Goal: Information Seeking & Learning: Learn about a topic

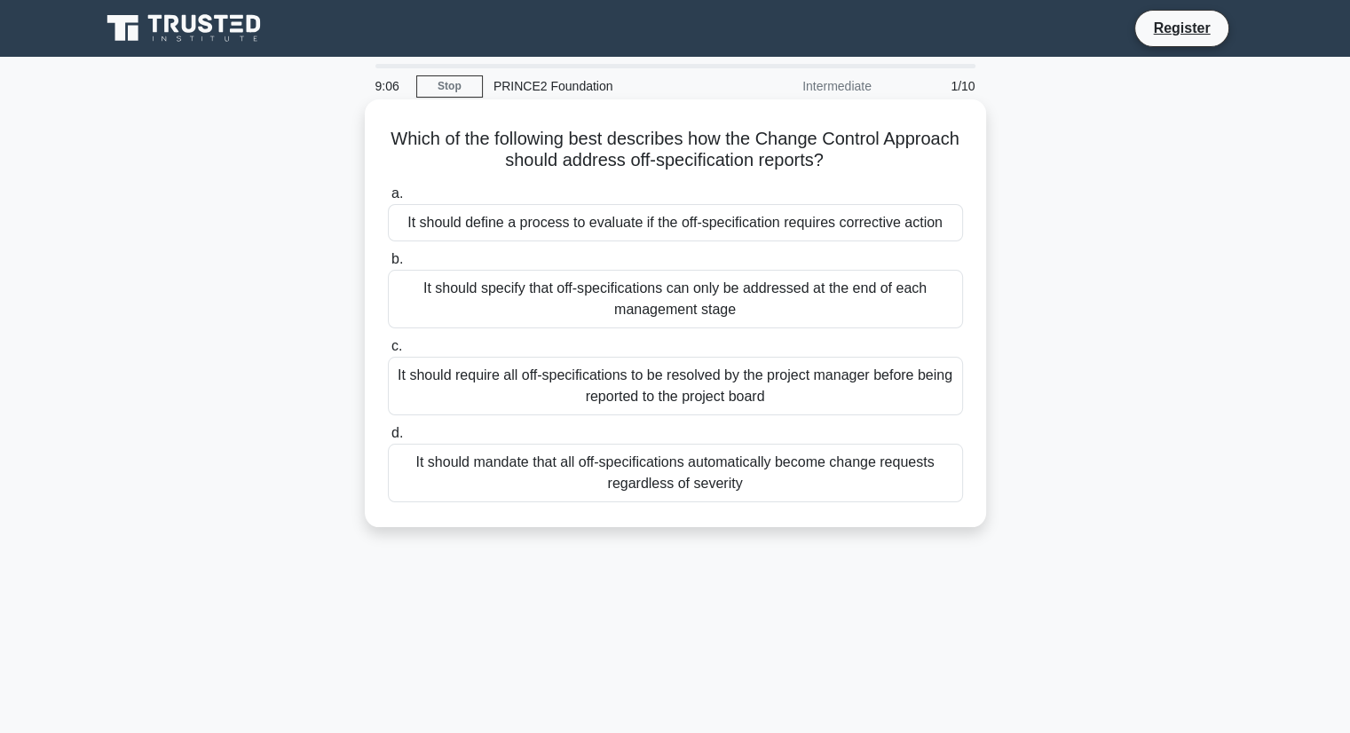
click at [661, 480] on div "It should mandate that all off-specifications automatically become change reque…" at bounding box center [675, 473] width 575 height 59
click at [388, 439] on input "d. It should mandate that all off-specifications automatically become change re…" at bounding box center [388, 434] width 0 height 12
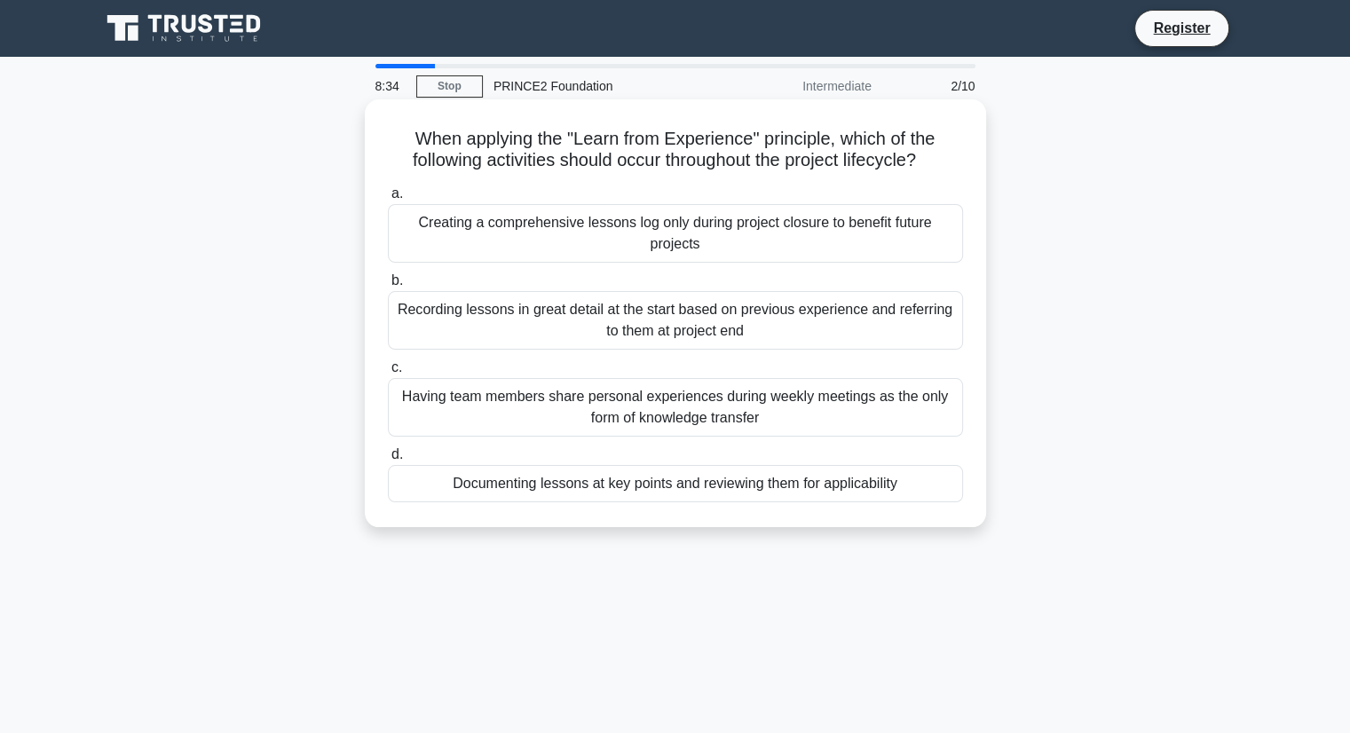
click at [857, 400] on div "Having team members share personal experiences during weekly meetings as the on…" at bounding box center [675, 407] width 575 height 59
click at [388, 374] on input "c. Having team members share personal experiences during weekly meetings as the…" at bounding box center [388, 368] width 0 height 12
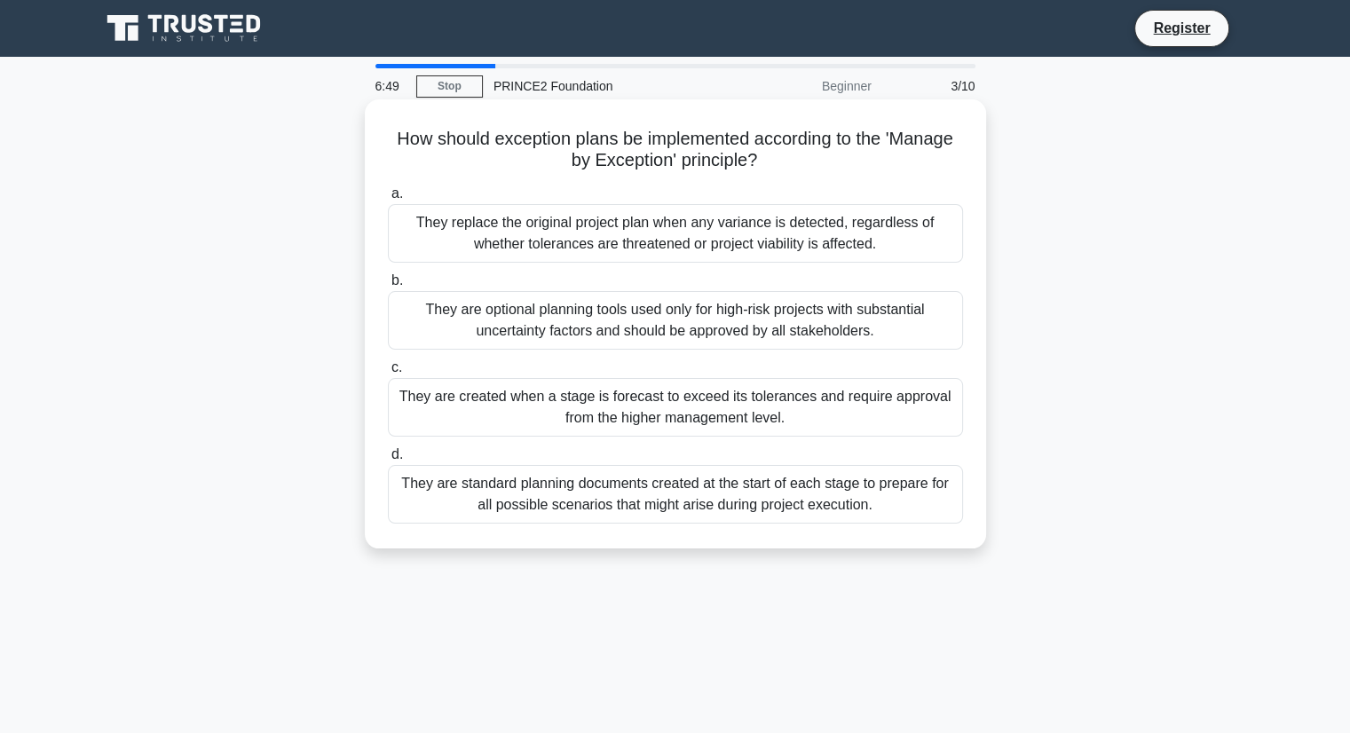
click at [742, 401] on div "They are created when a stage is forecast to exceed its tolerances and require …" at bounding box center [675, 407] width 575 height 59
click at [388, 374] on input "c. They are created when a stage is forecast to exceed its tolerances and requi…" at bounding box center [388, 368] width 0 height 12
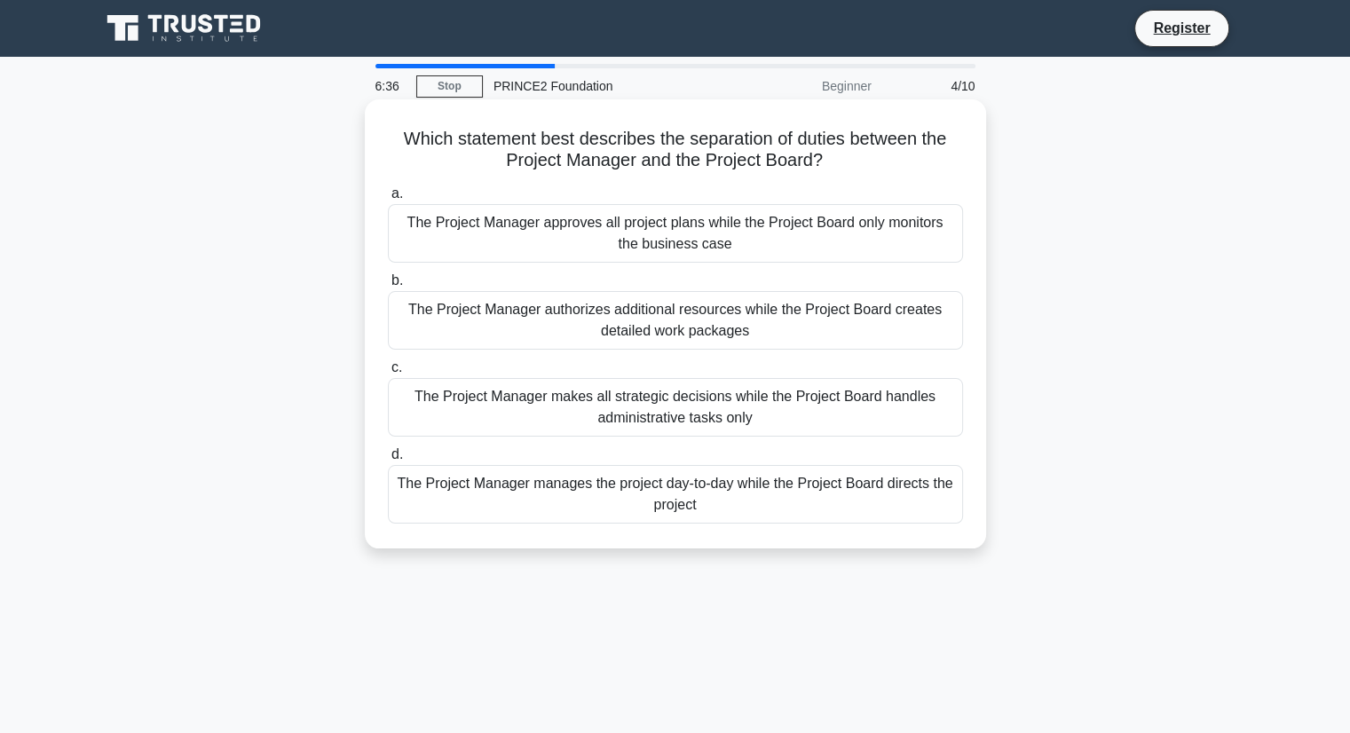
click at [712, 230] on div "The Project Manager approves all project plans while the Project Board only mon…" at bounding box center [675, 233] width 575 height 59
click at [388, 200] on input "a. The Project Manager approves all project plans while the Project Board only …" at bounding box center [388, 194] width 0 height 12
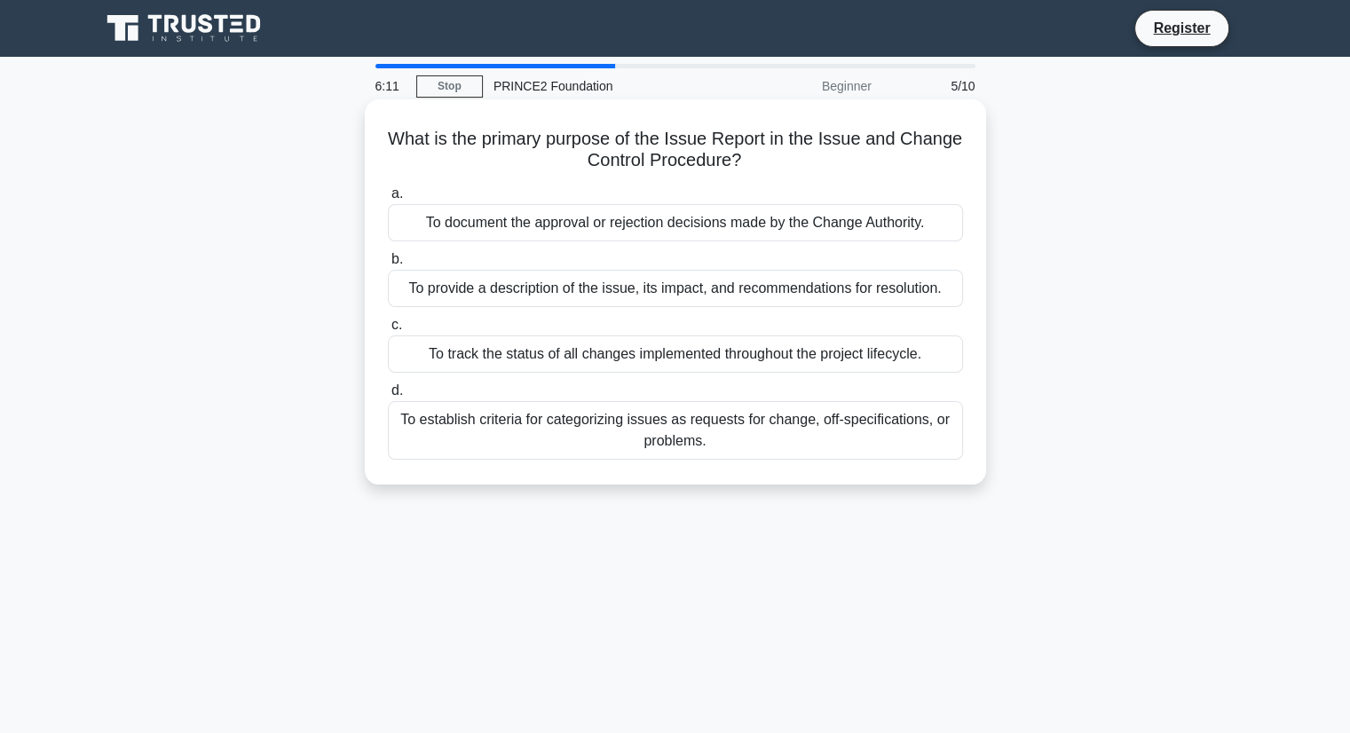
click at [859, 298] on div "To provide a description of the issue, its impact, and recommendations for reso…" at bounding box center [675, 288] width 575 height 37
click at [388, 265] on input "b. To provide a description of the issue, its impact, and recommendations for r…" at bounding box center [388, 260] width 0 height 12
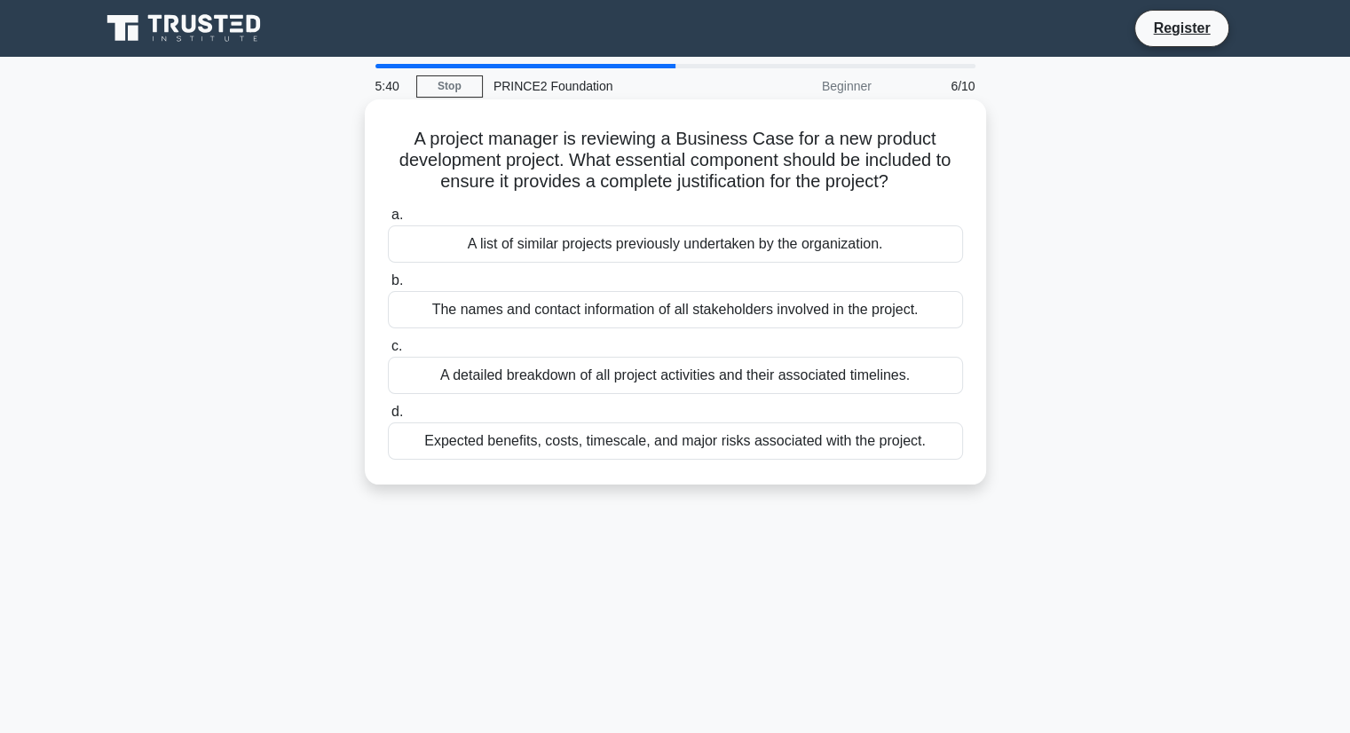
click at [792, 439] on div "Expected benefits, costs, timescale, and major risks associated with the projec…" at bounding box center [675, 441] width 575 height 37
click at [388, 418] on input "d. Expected benefits, costs, timescale, and major risks associated with the pro…" at bounding box center [388, 413] width 0 height 12
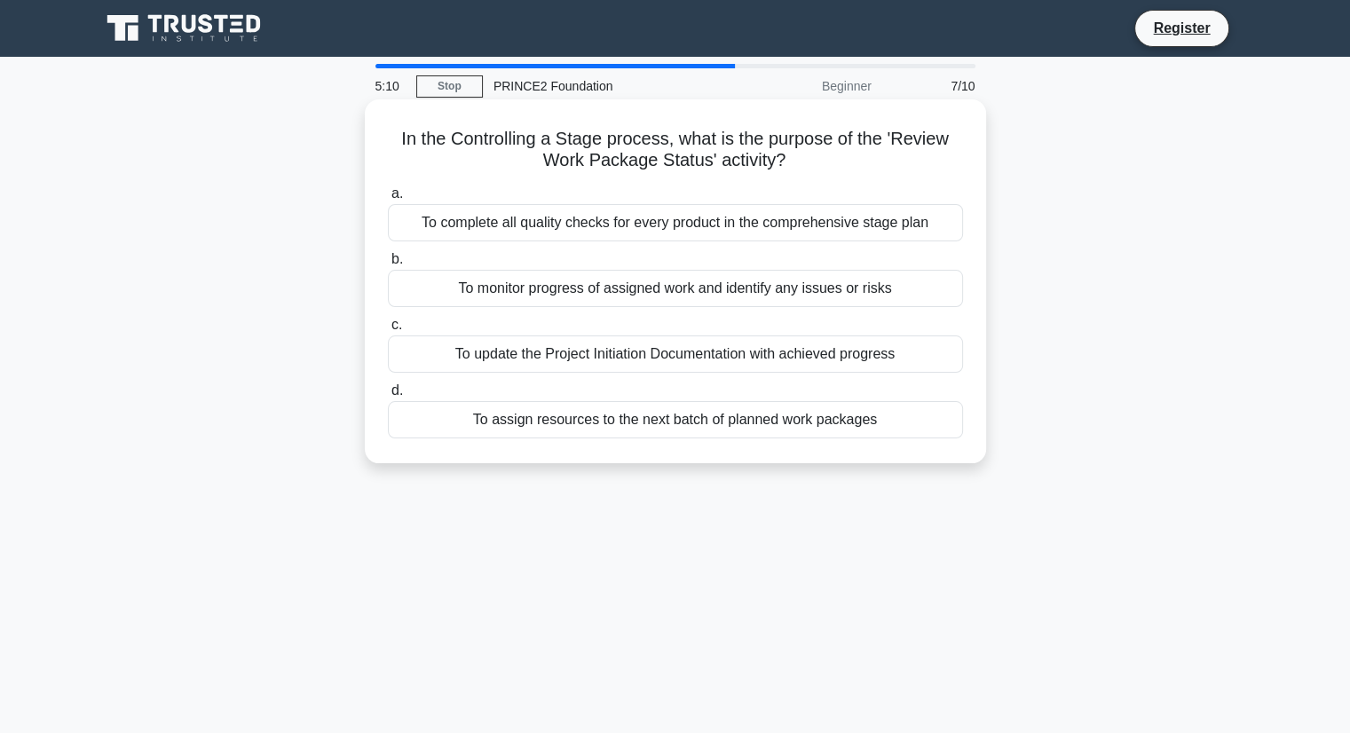
click at [678, 228] on div "To complete all quality checks for every product in the comprehensive stage plan" at bounding box center [675, 222] width 575 height 37
click at [388, 200] on input "a. To complete all quality checks for every product in the comprehensive stage …" at bounding box center [388, 194] width 0 height 12
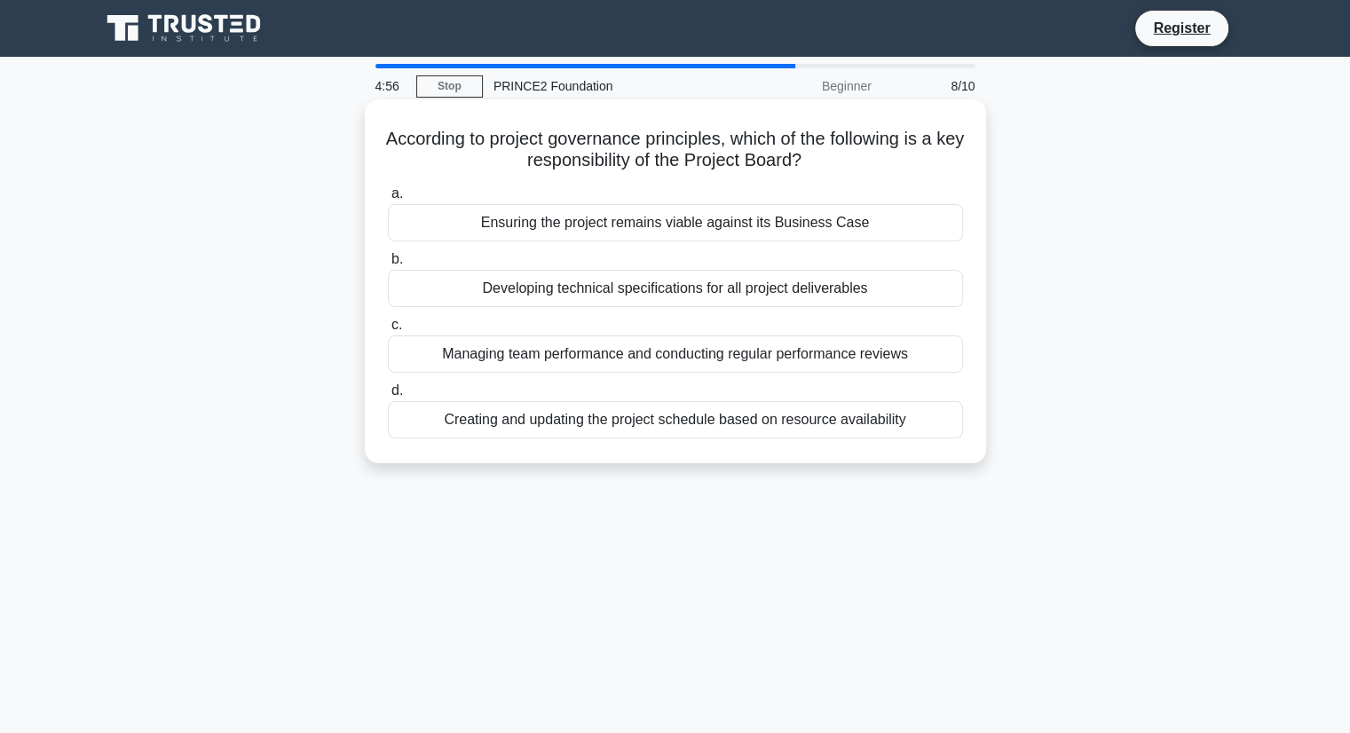
click at [889, 225] on div "Ensuring the project remains viable against its Business Case" at bounding box center [675, 222] width 575 height 37
click at [388, 200] on input "a. Ensuring the project remains viable against its Business Case" at bounding box center [388, 194] width 0 height 12
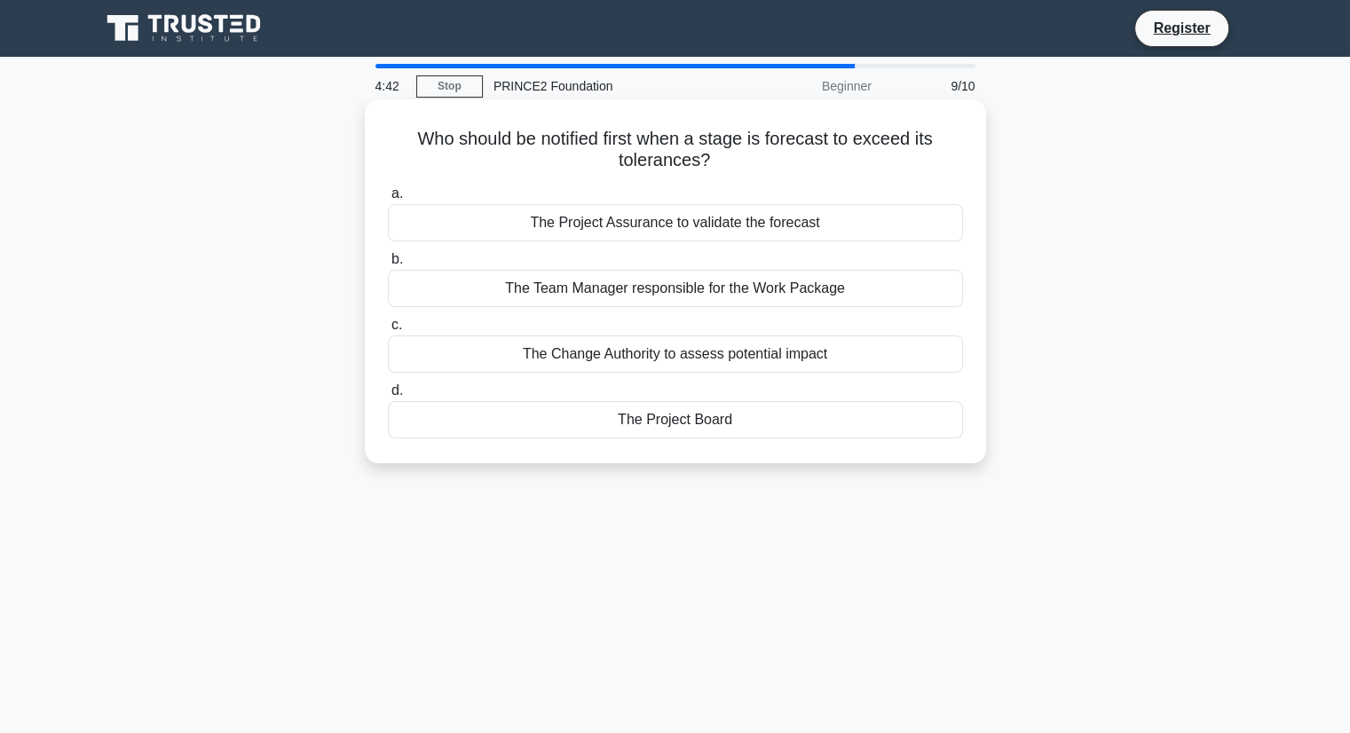
click at [792, 282] on div "The Team Manager responsible for the Work Package" at bounding box center [675, 288] width 575 height 37
click at [388, 265] on input "b. The Team Manager responsible for the Work Package" at bounding box center [388, 260] width 0 height 12
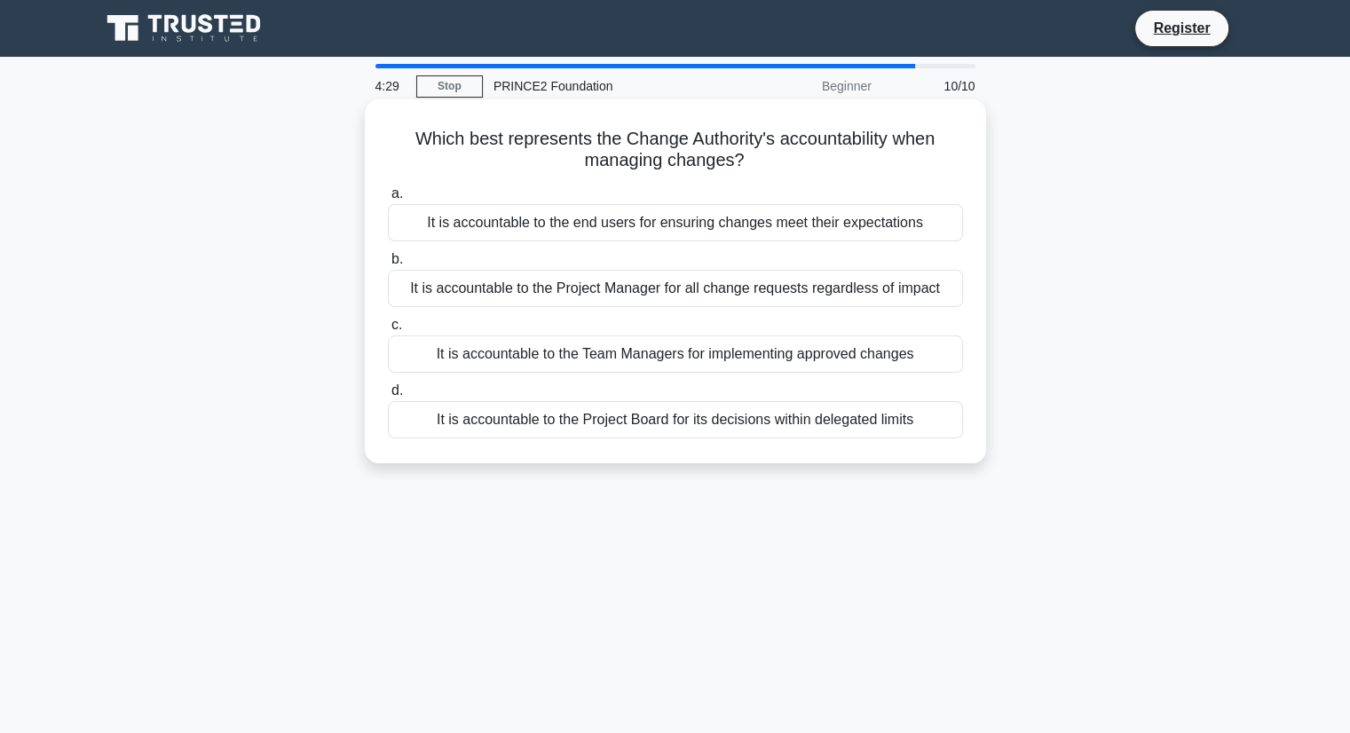
click at [856, 296] on div "It is accountable to the Project Manager for all change requests regardless of …" at bounding box center [675, 288] width 575 height 37
click at [388, 265] on input "b. It is accountable to the Project Manager for all change requests regardless …" at bounding box center [388, 260] width 0 height 12
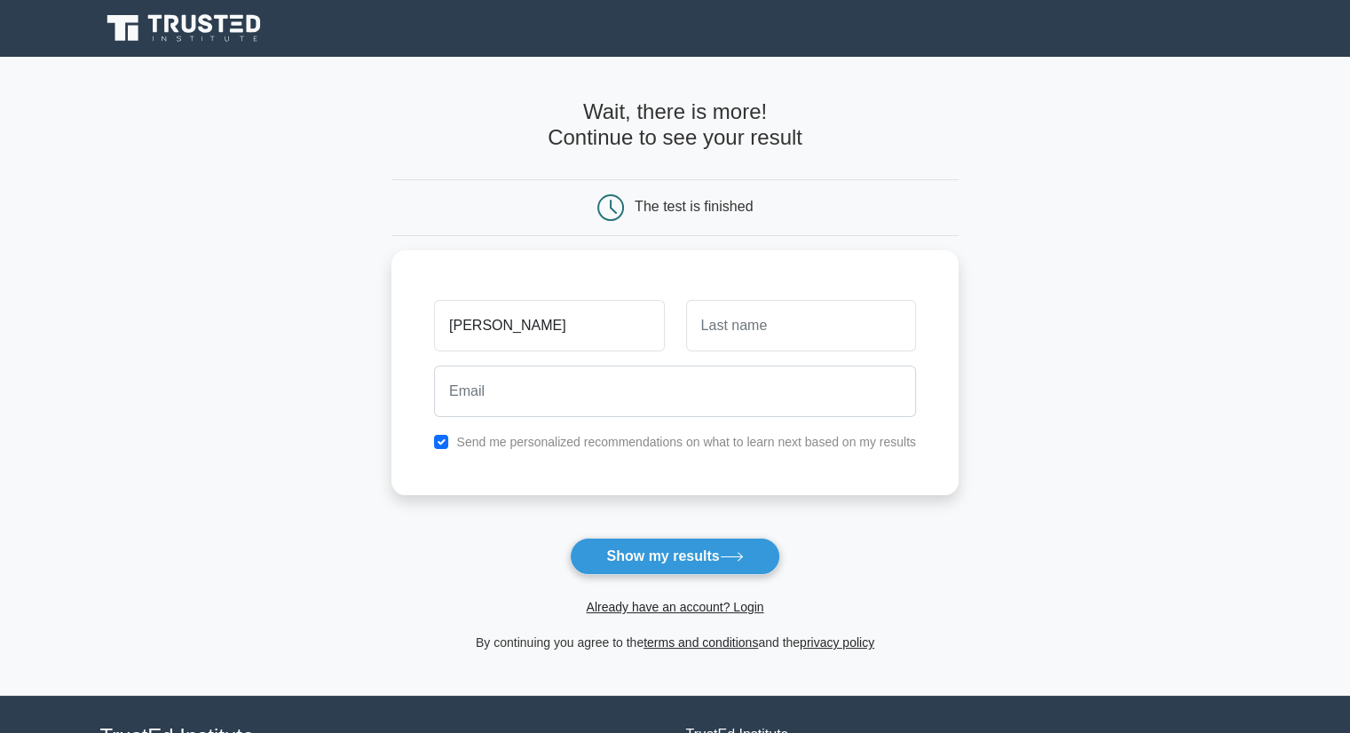
type input "Ali"
type input "Malik"
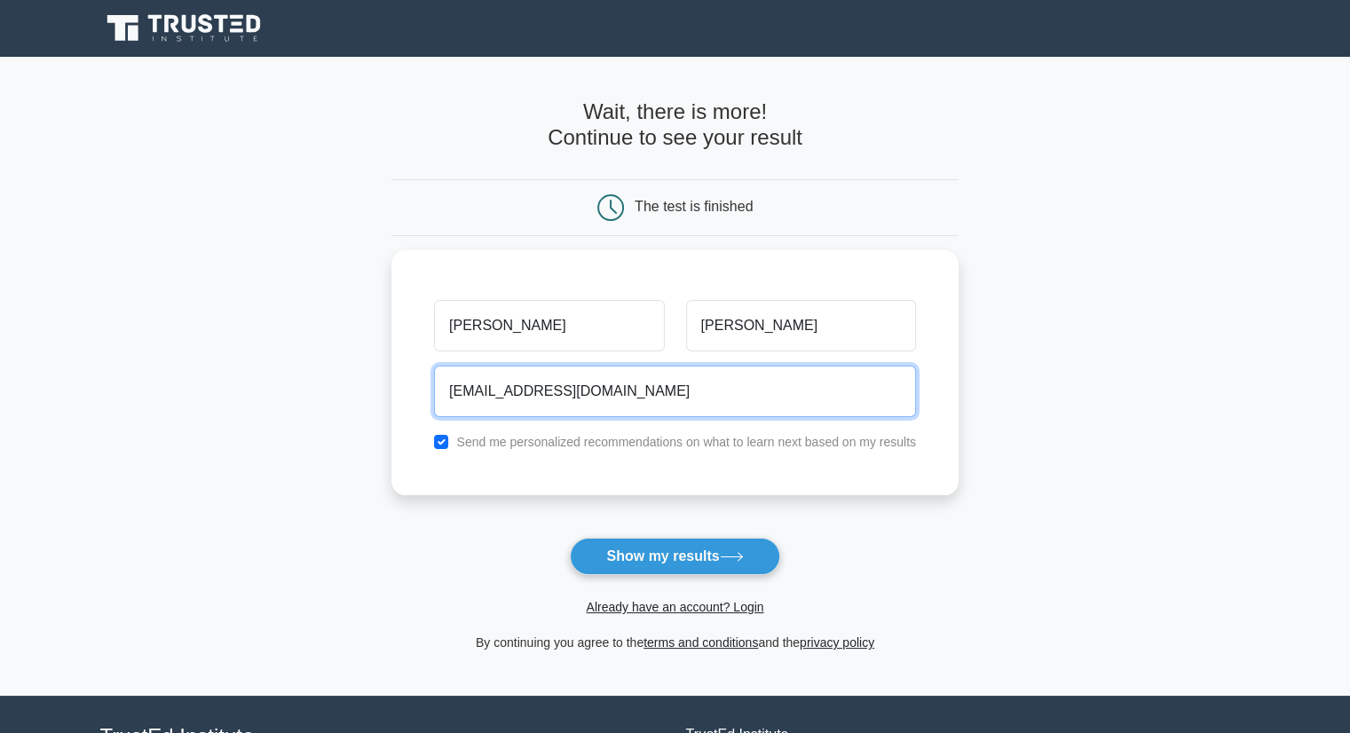
type input "ali.malik9@hotmail.com"
click at [570, 538] on button "Show my results" at bounding box center [675, 556] width 210 height 37
